Goal: Task Accomplishment & Management: Use online tool/utility

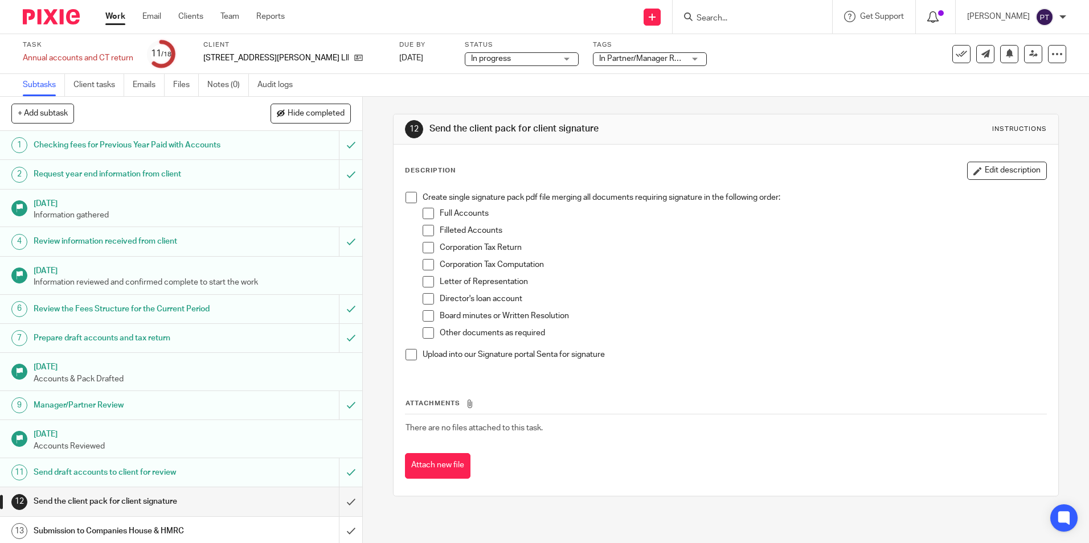
scroll to position [114, 0]
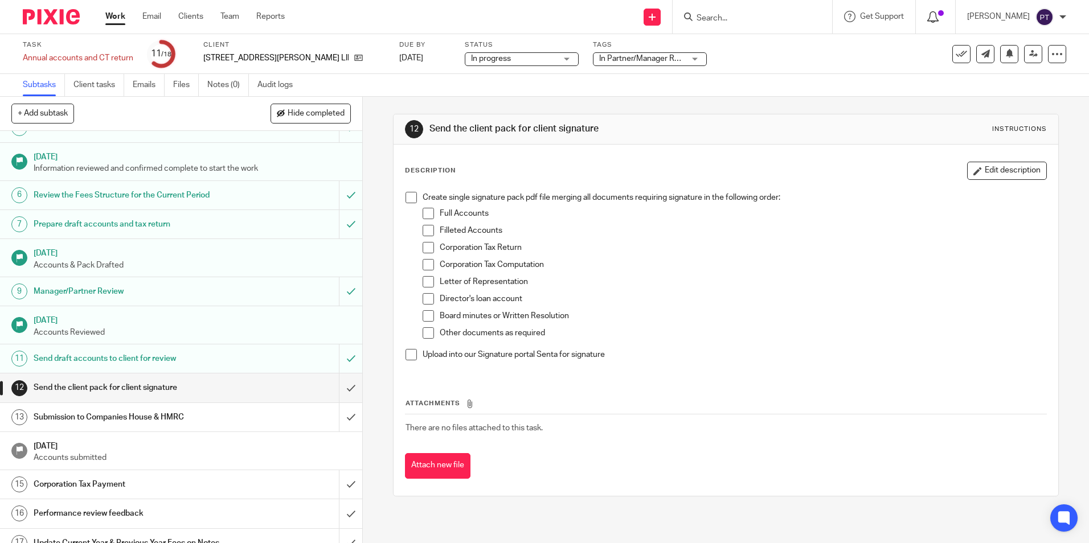
click at [932, 17] on icon at bounding box center [932, 16] width 11 height 11
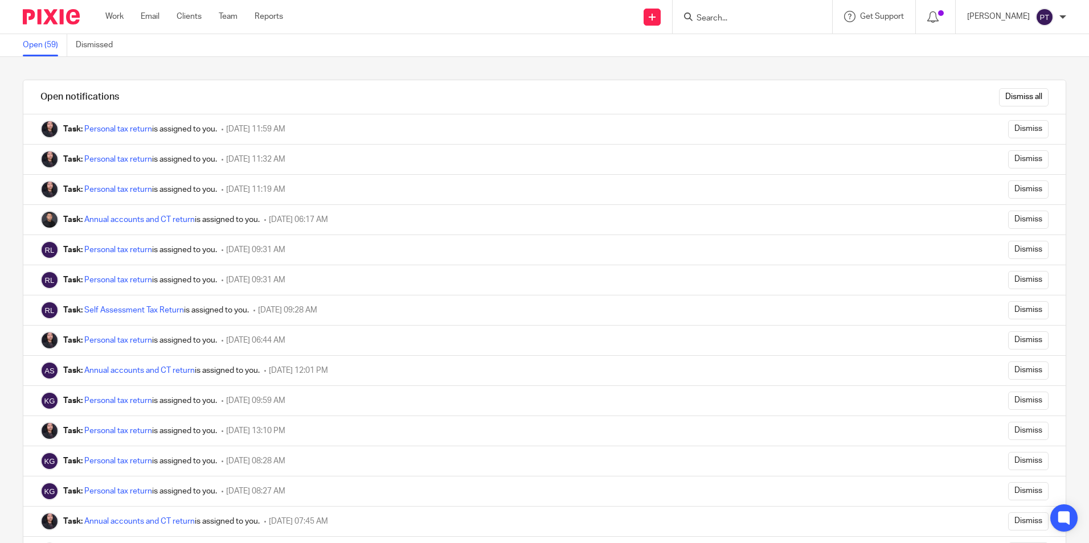
click at [106, 129] on link "Personal tax return" at bounding box center [118, 129] width 68 height 8
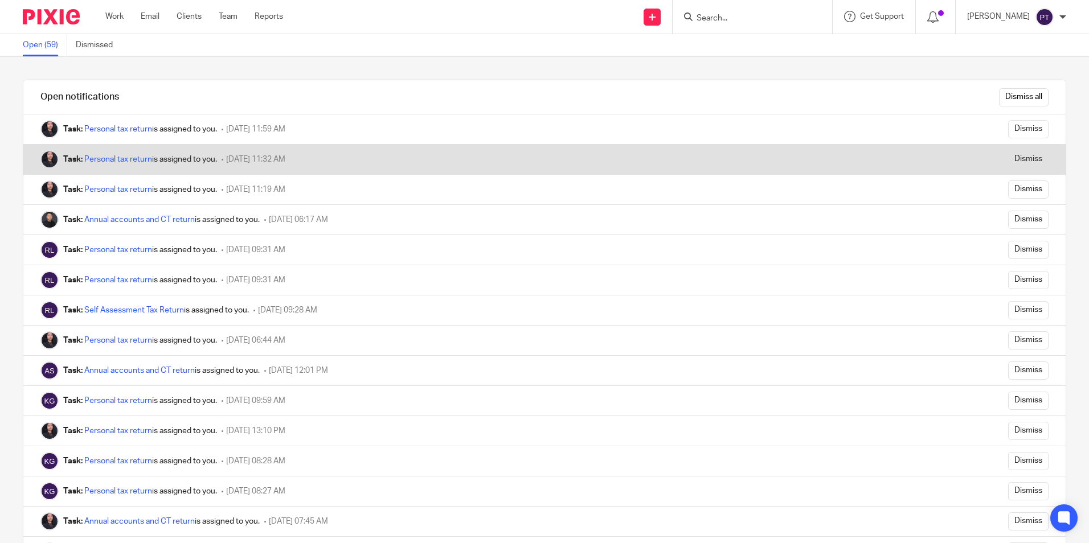
click at [109, 164] on div "Task: Personal tax return is assigned to you." at bounding box center [140, 159] width 154 height 11
click at [115, 156] on link "Personal tax return" at bounding box center [118, 160] width 68 height 8
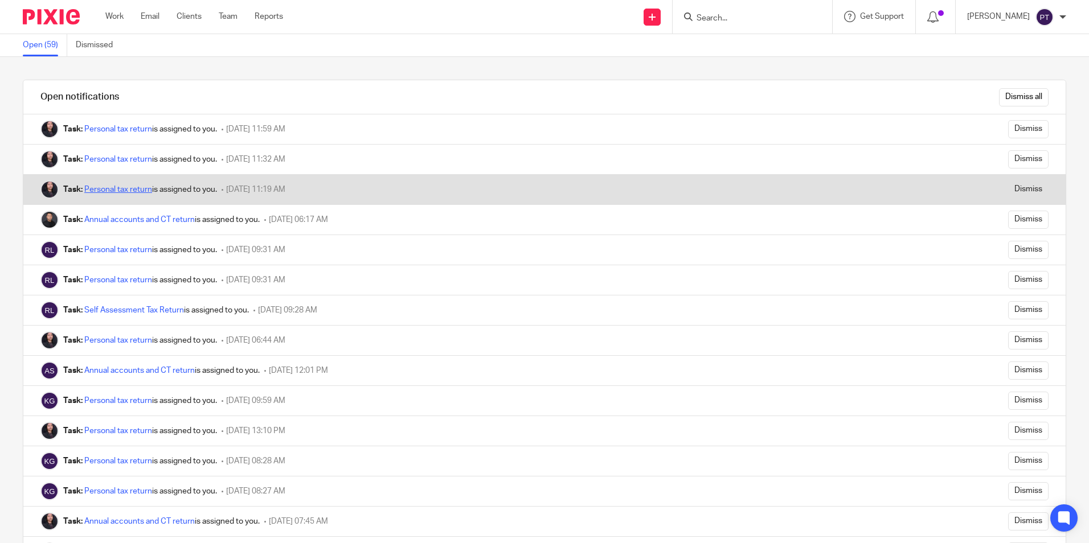
click at [122, 189] on link "Personal tax return" at bounding box center [118, 190] width 68 height 8
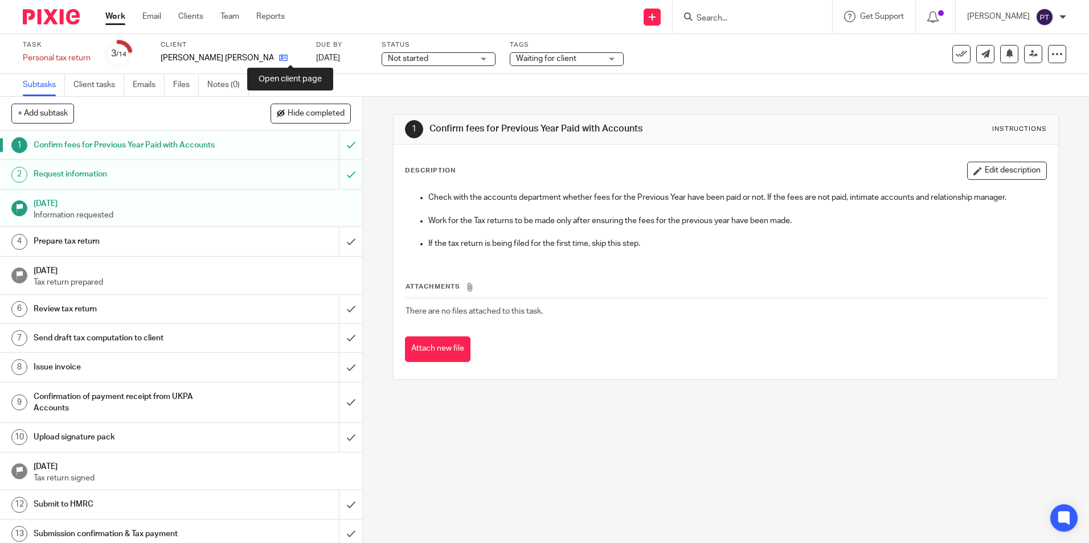
click at [288, 57] on icon at bounding box center [283, 58] width 9 height 9
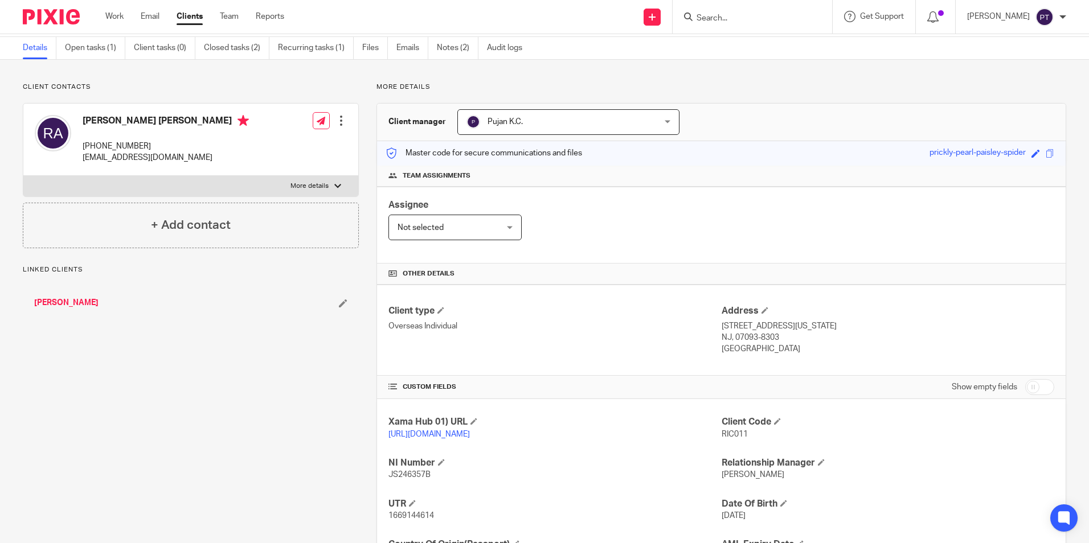
scroll to position [57, 0]
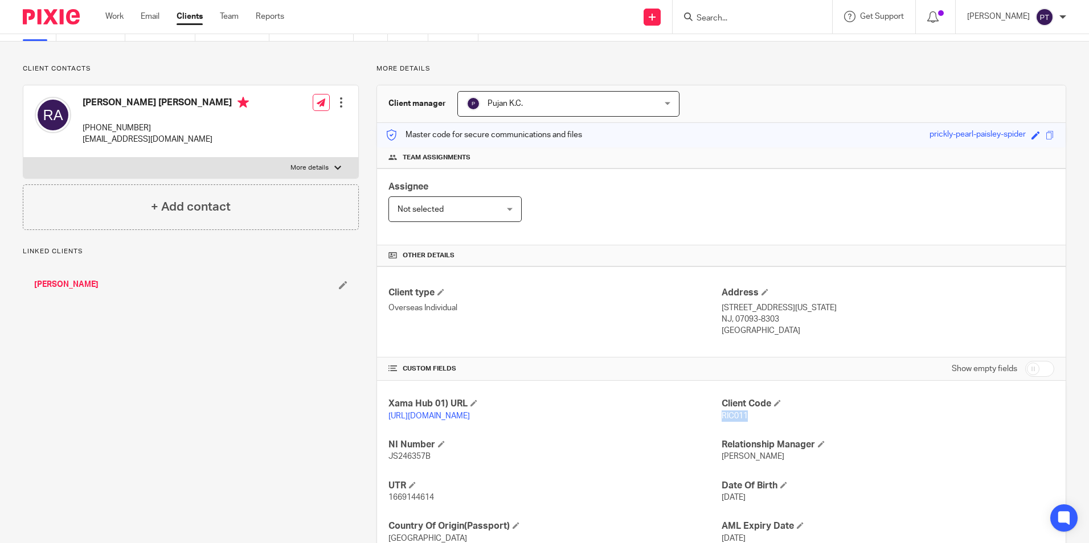
drag, startPoint x: 715, startPoint y: 416, endPoint x: 749, endPoint y: 414, distance: 33.7
click at [749, 414] on p "RIC011" at bounding box center [888, 416] width 333 height 11
copy span "RIC011"
click at [683, 182] on div "Assignee Not selected Not selected Not selected [PERSON_NAME] [PERSON_NAME] [PE…" at bounding box center [721, 207] width 689 height 77
